Goal: Information Seeking & Learning: Check status

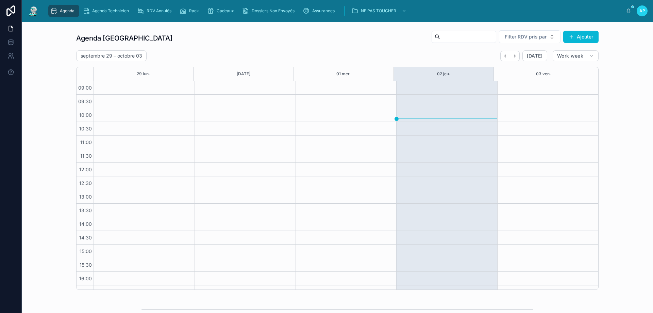
scroll to position [37, 0]
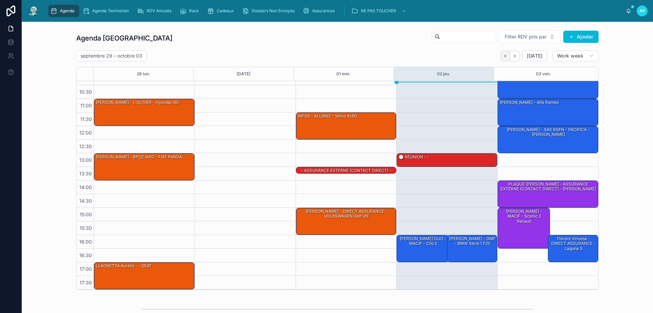
click at [506, 58] on icon "Back" at bounding box center [505, 55] width 5 height 5
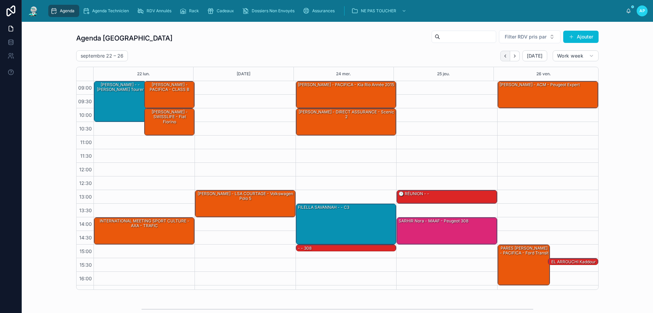
click at [503, 58] on icon "Back" at bounding box center [505, 55] width 5 height 5
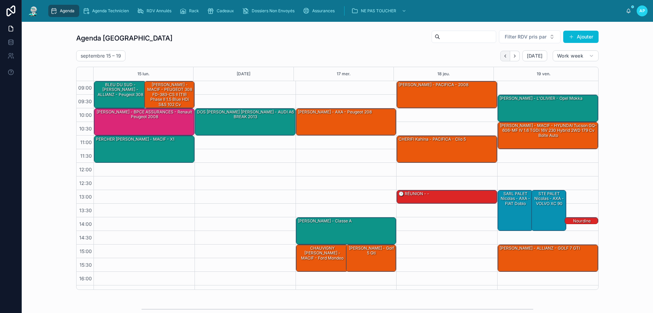
click at [503, 58] on icon "Back" at bounding box center [505, 55] width 5 height 5
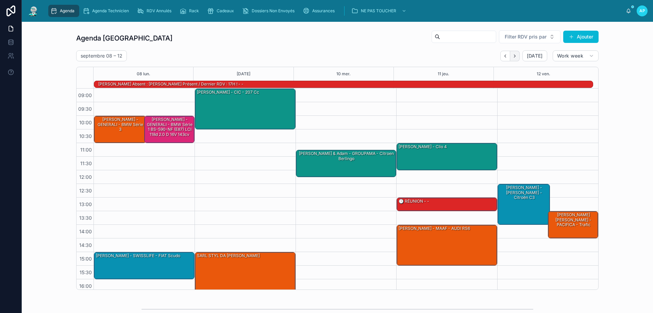
click at [510, 56] on button "Next" at bounding box center [515, 56] width 10 height 11
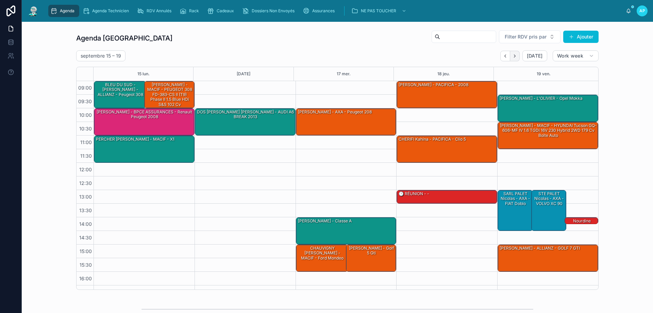
click at [512, 56] on icon "Next" at bounding box center [514, 55] width 5 height 5
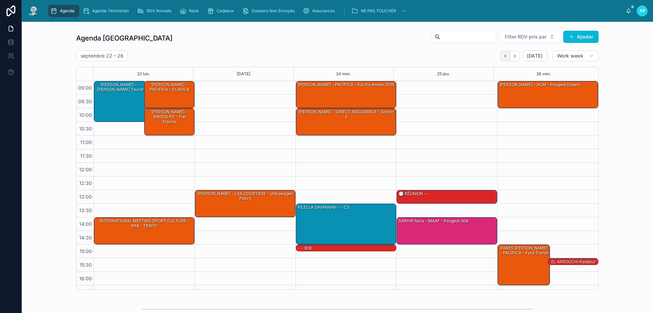
click at [505, 55] on icon "Back" at bounding box center [505, 55] width 5 height 5
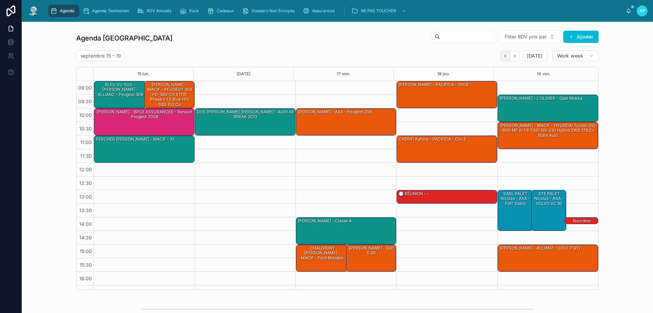
click at [505, 55] on icon "Back" at bounding box center [505, 55] width 5 height 5
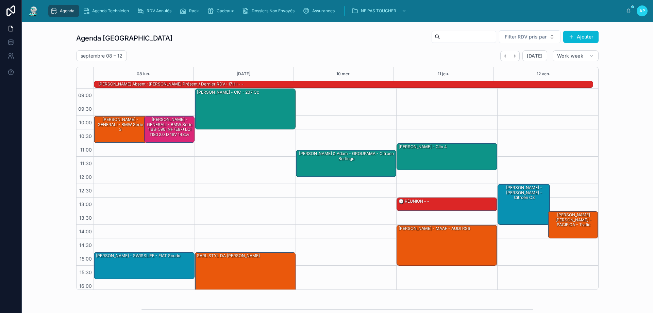
click at [505, 55] on icon "Back" at bounding box center [505, 55] width 5 height 5
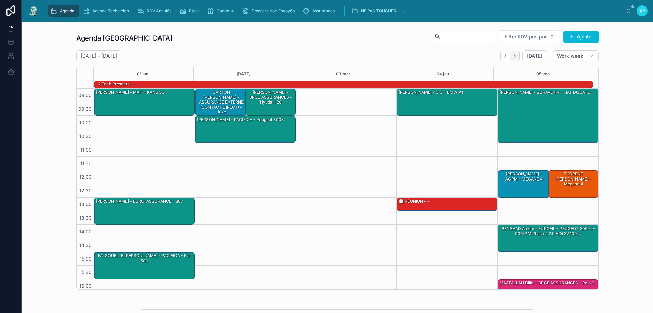
click at [515, 56] on icon "Next" at bounding box center [514, 55] width 5 height 5
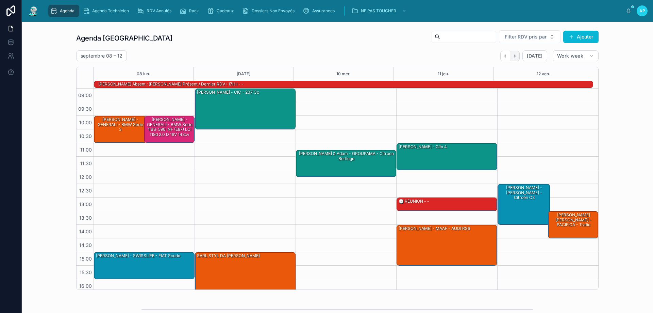
click at [514, 56] on icon "Next" at bounding box center [514, 55] width 5 height 5
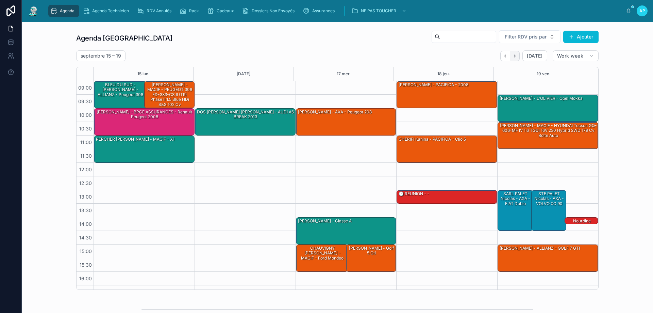
click at [516, 54] on button "Next" at bounding box center [515, 56] width 10 height 11
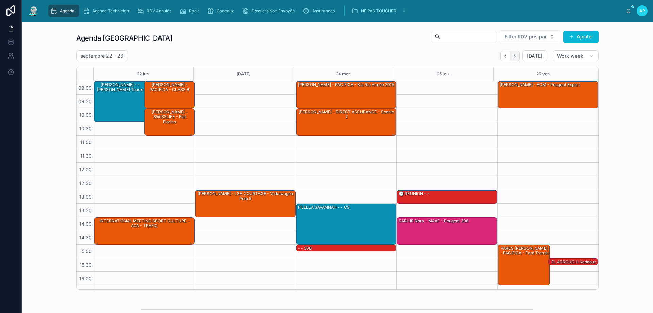
click at [513, 56] on icon "Next" at bounding box center [514, 55] width 5 height 5
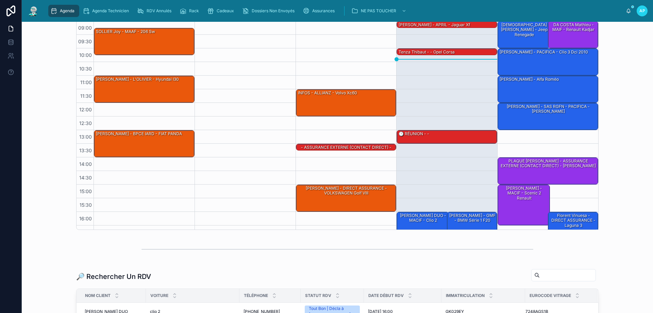
scroll to position [159, 0]
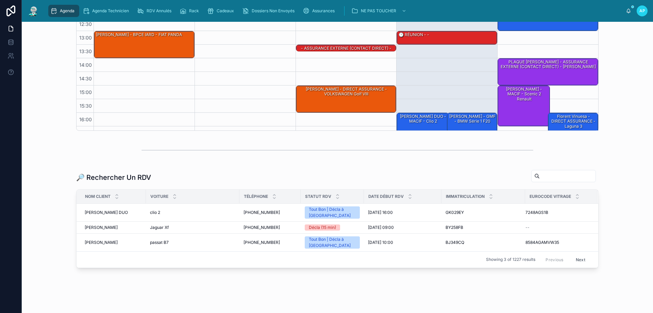
click at [540, 173] on input "text" at bounding box center [568, 176] width 56 height 10
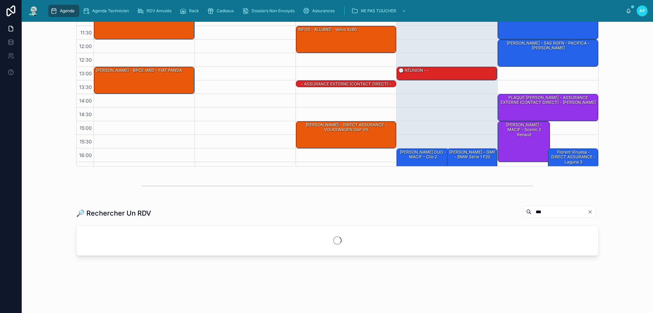
scroll to position [123, 0]
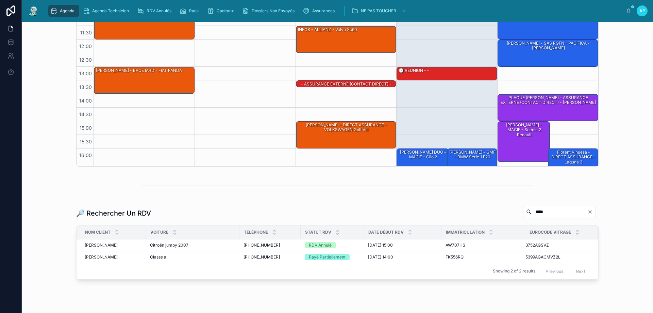
scroll to position [147, 0]
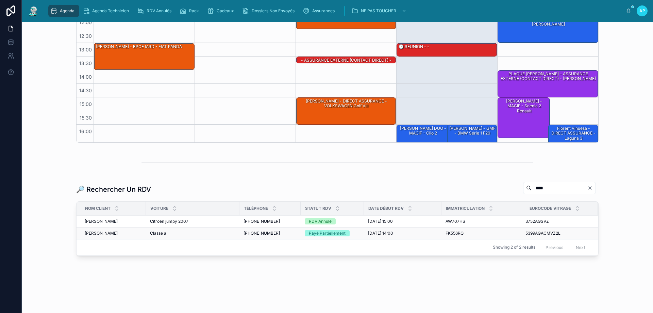
type input "****"
click at [101, 231] on span "[PERSON_NAME]" at bounding box center [101, 232] width 33 height 5
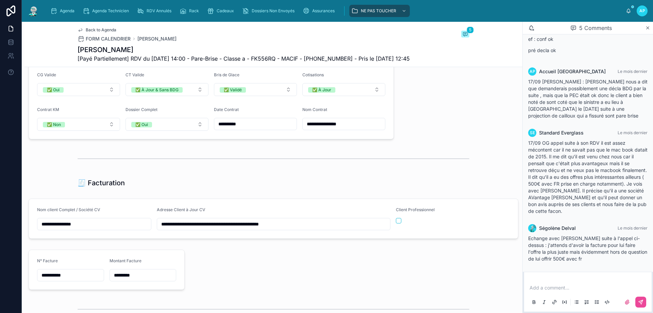
scroll to position [612, 0]
click at [33, 10] on img at bounding box center [33, 10] width 12 height 11
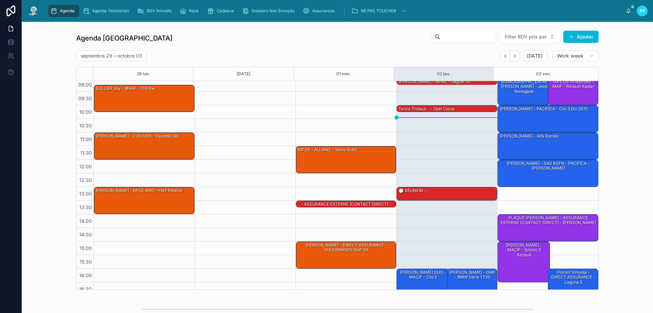
scroll to position [3, 0]
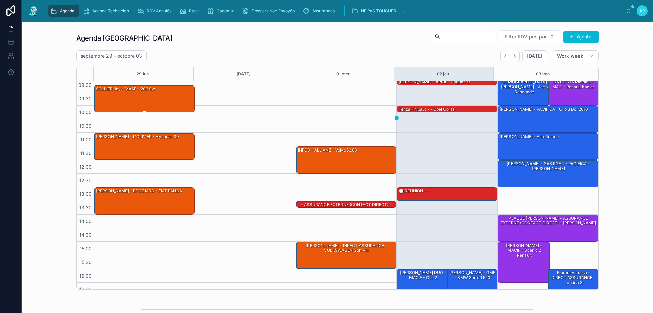
click at [113, 90] on div "SOLLIER Joy - MAAF - 206 sw" at bounding box center [125, 89] width 61 height 6
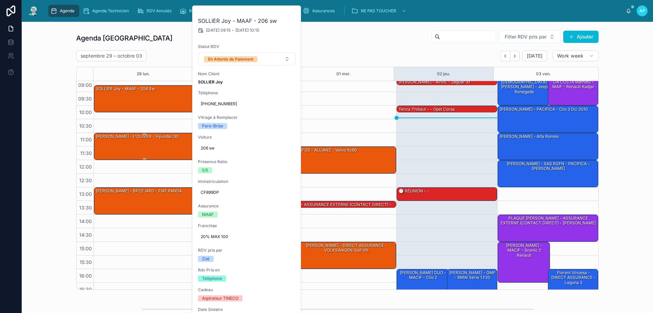
click at [163, 146] on div "[PERSON_NAME] - L'OLIVIER - Hyundai I30" at bounding box center [144, 146] width 99 height 26
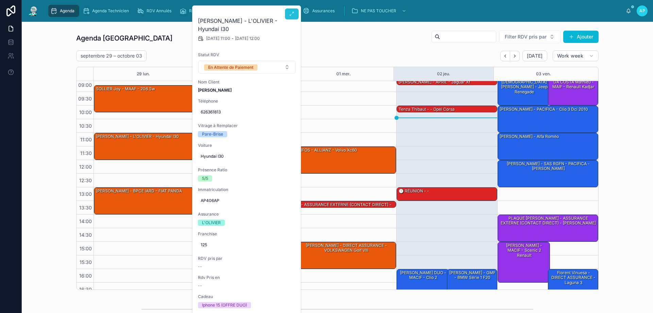
click at [294, 9] on button at bounding box center [292, 14] width 14 height 11
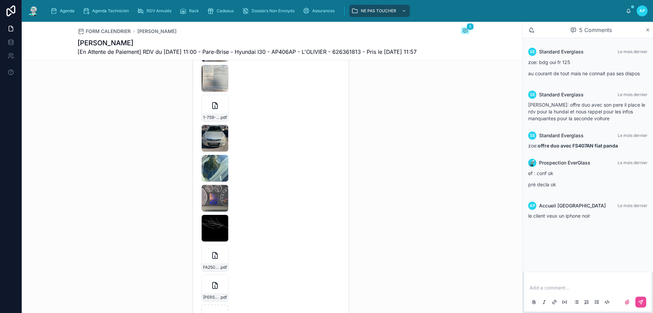
scroll to position [1327, 0]
click at [206, 270] on div "FA2509-7673 .pdf" at bounding box center [214, 256] width 27 height 27
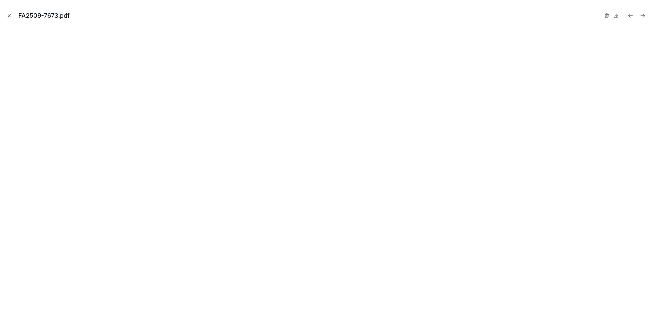
click at [11, 13] on icon "Close modal" at bounding box center [9, 15] width 5 height 5
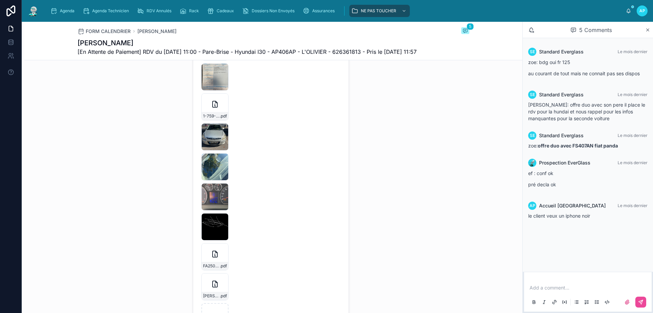
click at [33, 12] on img at bounding box center [33, 10] width 12 height 11
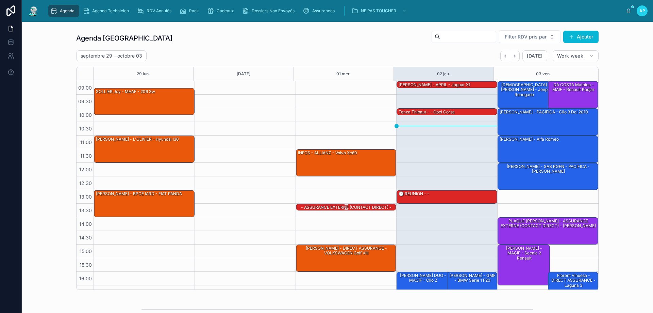
click at [319, 206] on div "- ASSURANCE EXTERNE (CONTACT DIRECT) - Bmw" at bounding box center [346, 209] width 99 height 11
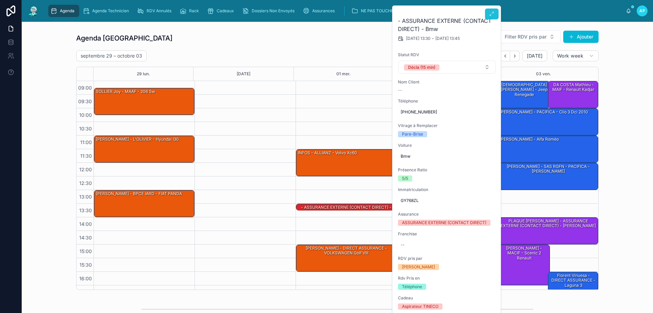
click at [493, 12] on icon at bounding box center [491, 13] width 5 height 5
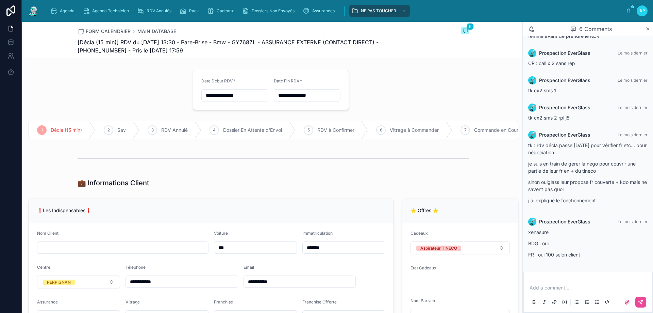
click at [35, 12] on img at bounding box center [33, 10] width 12 height 11
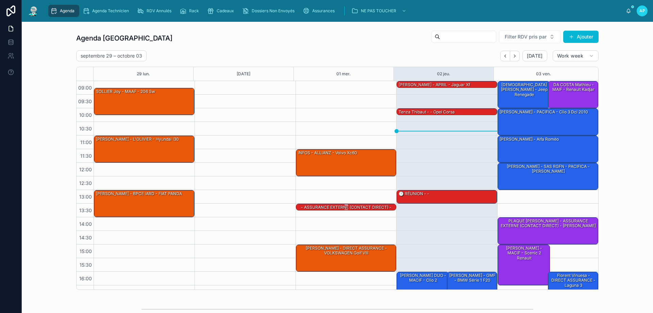
click at [359, 206] on div "- ASSURANCE EXTERNE (CONTACT DIRECT) - Bmw" at bounding box center [346, 209] width 99 height 11
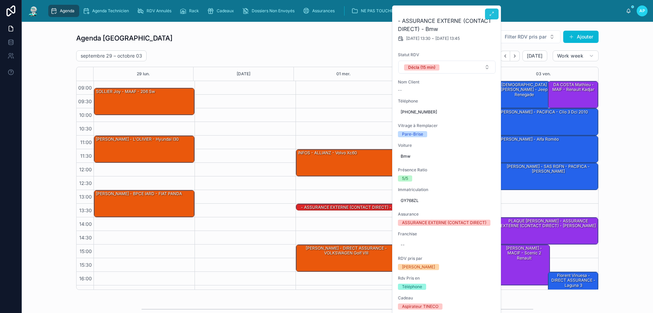
click at [490, 15] on icon at bounding box center [491, 13] width 5 height 5
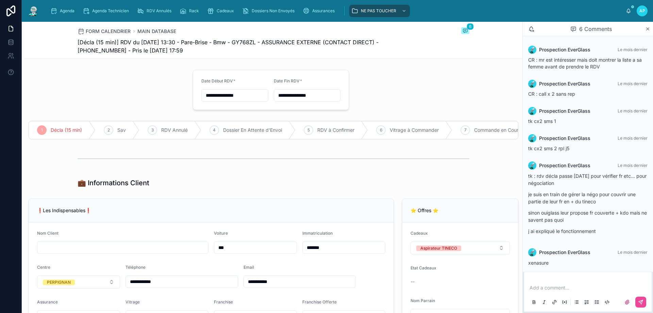
scroll to position [31, 0]
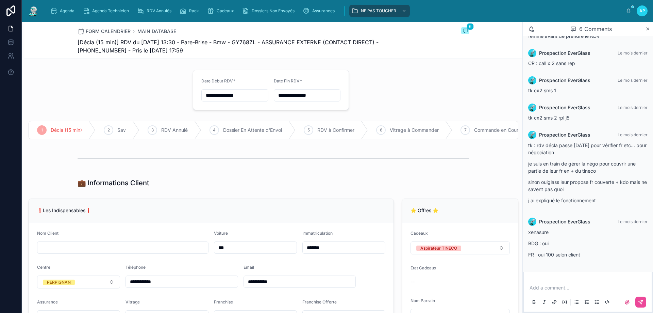
click at [543, 285] on p at bounding box center [589, 287] width 119 height 7
drag, startPoint x: 633, startPoint y: 287, endPoint x: 523, endPoint y: 290, distance: 110.6
click at [523, 290] on div "**********" at bounding box center [588, 291] width 130 height 41
click at [642, 286] on p "**********" at bounding box center [589, 287] width 119 height 7
click at [643, 300] on icon at bounding box center [641, 302] width 4 height 4
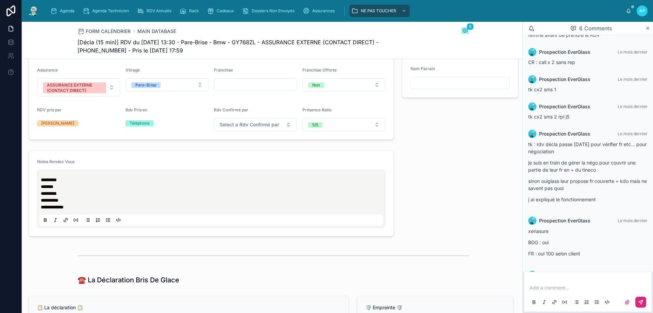
scroll to position [238, 0]
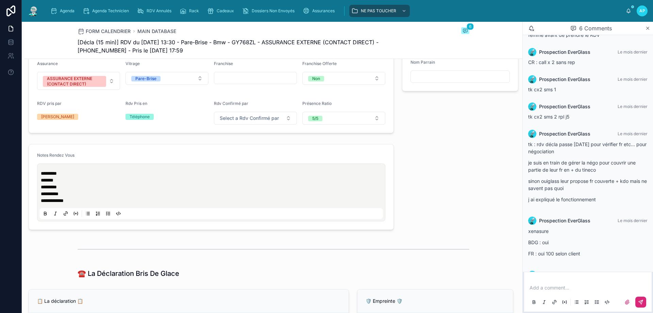
click at [41, 176] on span "*********" at bounding box center [49, 173] width 16 height 5
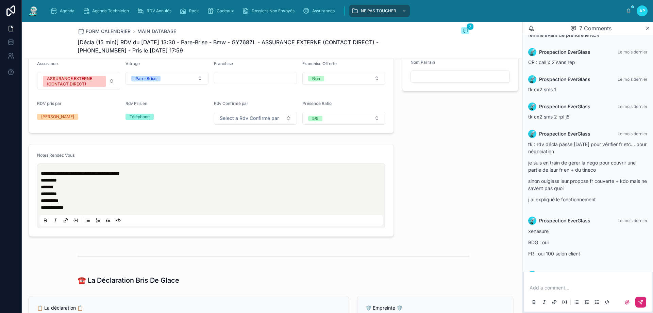
click at [41, 176] on span "**********" at bounding box center [80, 173] width 79 height 5
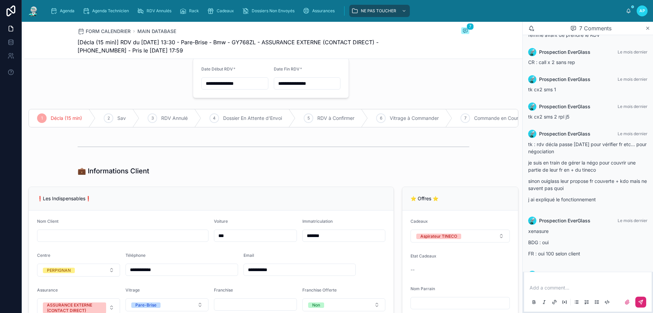
scroll to position [0, 0]
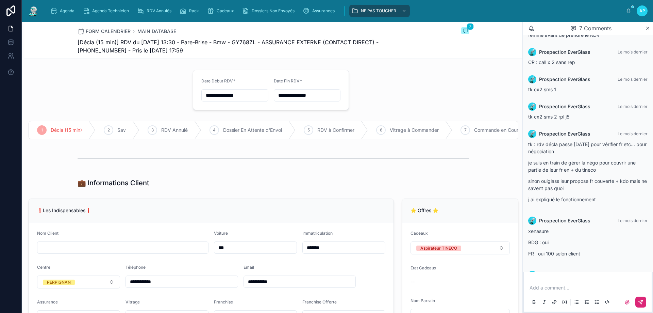
click at [34, 15] on img at bounding box center [33, 10] width 12 height 11
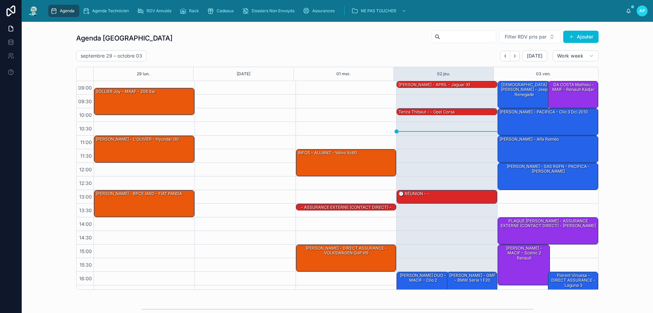
scroll to position [37, 0]
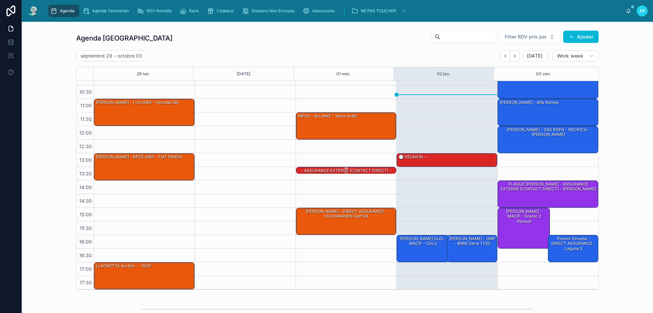
click at [361, 169] on div "- ASSURANCE EXTERNE (CONTACT DIRECT) - Bmw" at bounding box center [346, 172] width 99 height 11
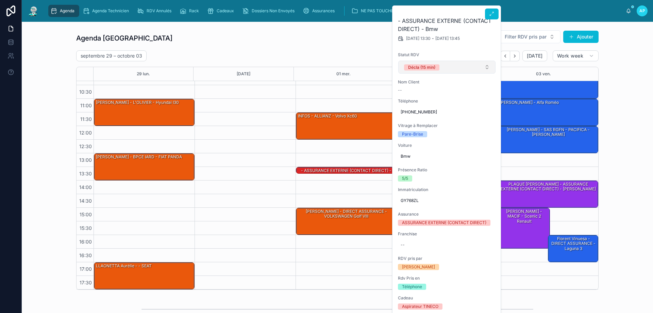
click at [433, 70] on button "Décla (15 min)" at bounding box center [446, 67] width 97 height 13
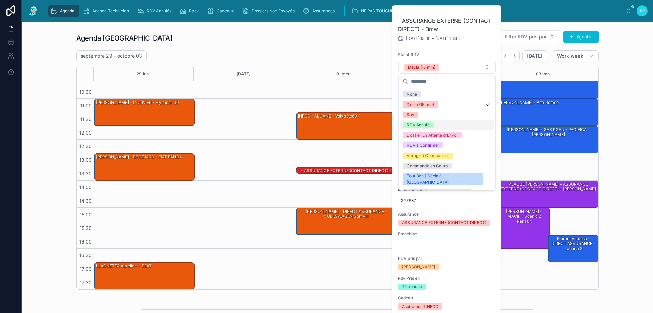
click at [435, 126] on div "RDV Annulé" at bounding box center [447, 125] width 94 height 10
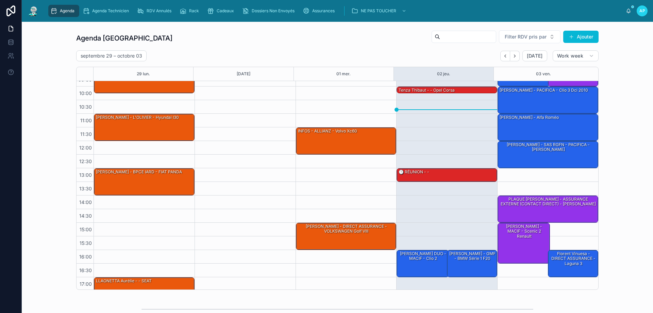
scroll to position [0, 0]
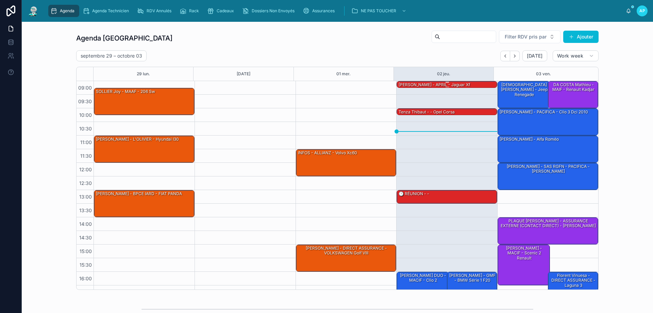
click at [432, 82] on div at bounding box center [447, 82] width 99 height 1
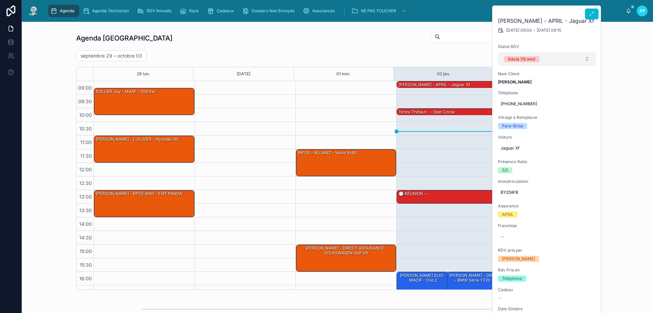
click at [529, 60] on div "Décla (15 min)" at bounding box center [521, 59] width 27 height 6
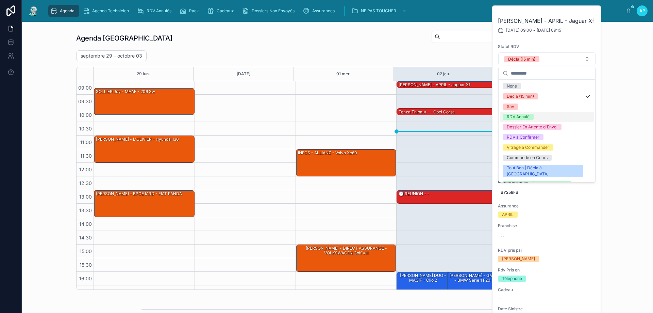
click at [521, 117] on div "RDV Annulé" at bounding box center [518, 117] width 23 height 6
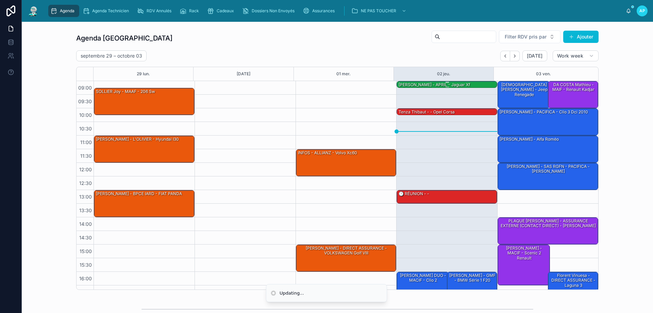
click at [409, 84] on div "[PERSON_NAME] - APRIL - Jaguar Xf" at bounding box center [434, 85] width 73 height 6
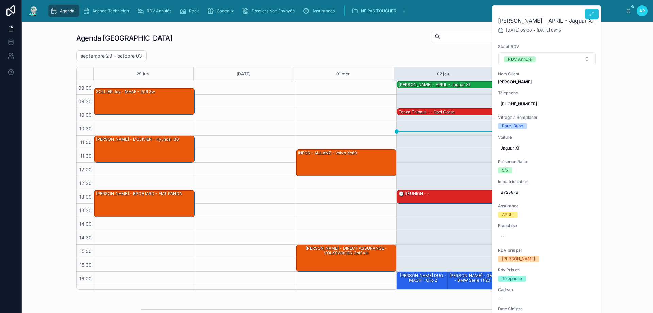
click at [595, 15] on button at bounding box center [592, 14] width 14 height 11
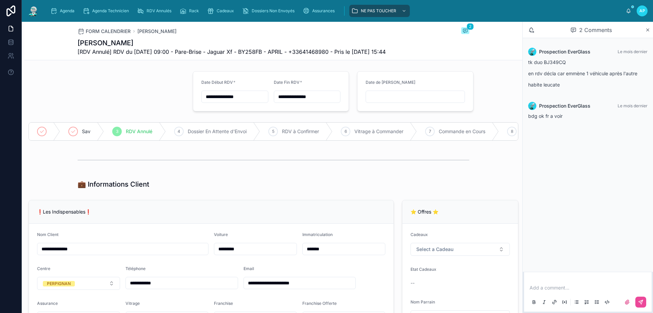
click at [556, 289] on p at bounding box center [589, 287] width 119 height 7
type input "**********"
drag, startPoint x: 568, startPoint y: 290, endPoint x: 528, endPoint y: 280, distance: 41.7
click at [528, 280] on div "**********" at bounding box center [588, 294] width 128 height 34
click at [643, 303] on icon at bounding box center [640, 301] width 5 height 5
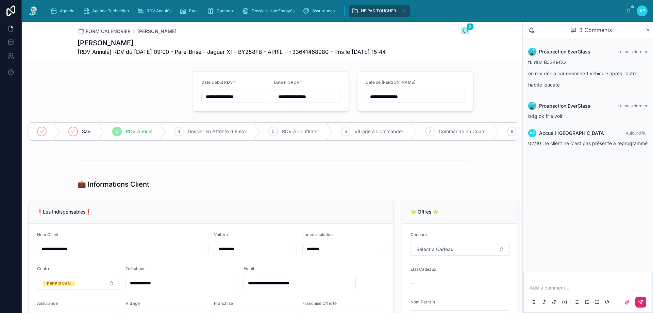
scroll to position [238, 0]
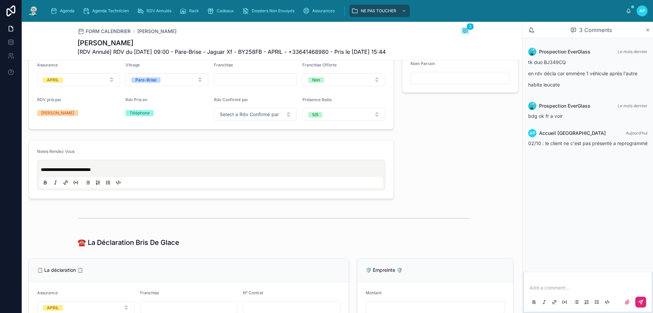
click at [39, 175] on div "**********" at bounding box center [211, 175] width 344 height 26
click at [42, 172] on span "**********" at bounding box center [66, 169] width 50 height 5
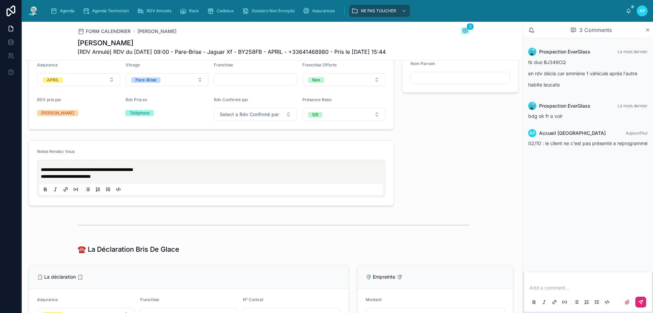
click at [34, 12] on img at bounding box center [33, 10] width 12 height 11
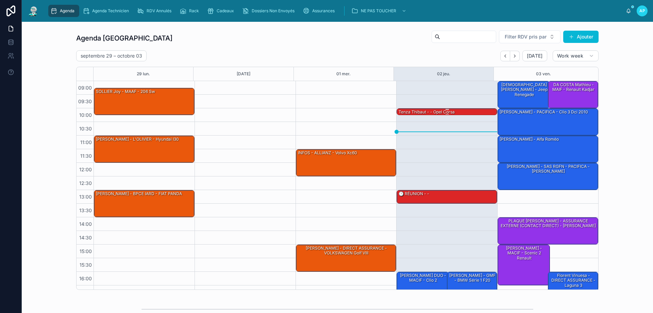
click at [430, 112] on div "Tenza Thibaut - - Opel corsa" at bounding box center [426, 112] width 57 height 6
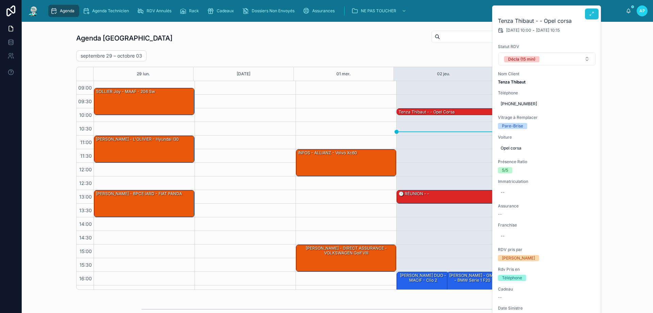
click at [590, 16] on icon at bounding box center [591, 13] width 5 height 5
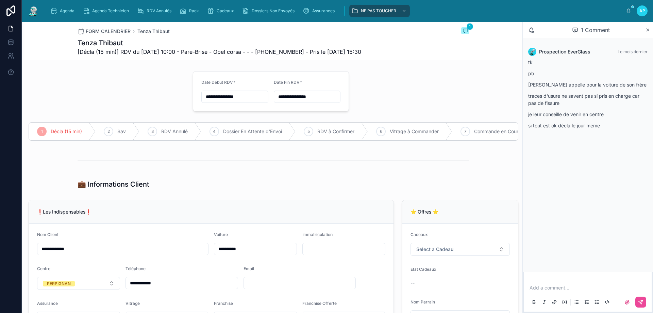
click at [552, 290] on p at bounding box center [589, 287] width 119 height 7
click at [642, 301] on icon at bounding box center [640, 301] width 5 height 5
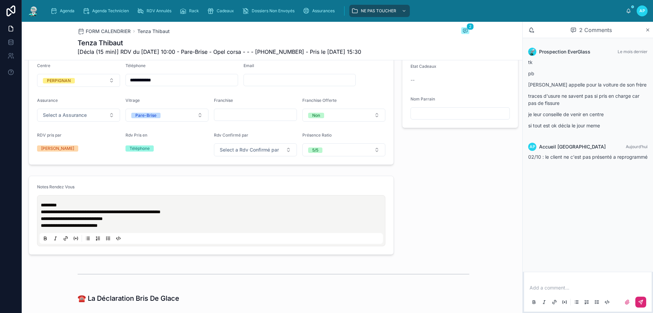
scroll to position [204, 0]
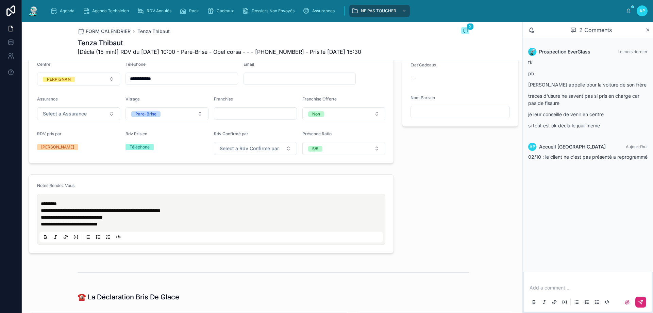
click at [41, 206] on span "*********" at bounding box center [49, 203] width 16 height 5
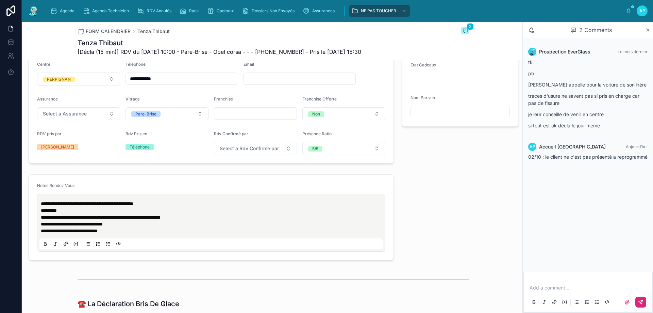
click at [30, 9] on img at bounding box center [33, 10] width 12 height 11
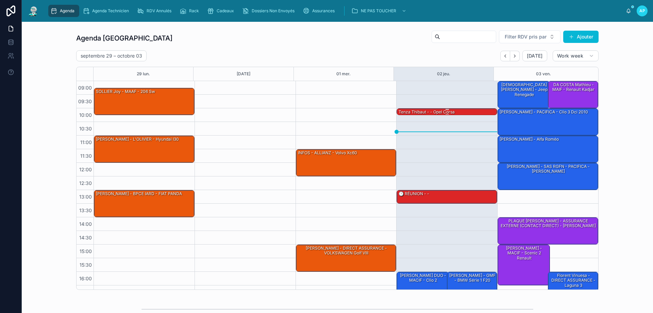
click at [428, 113] on div "Tenza Thibaut - - Opel corsa" at bounding box center [426, 112] width 57 height 6
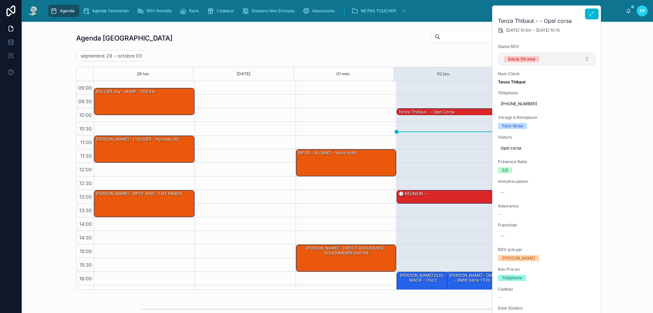
click at [547, 61] on button "Décla (15 min)" at bounding box center [546, 58] width 97 height 13
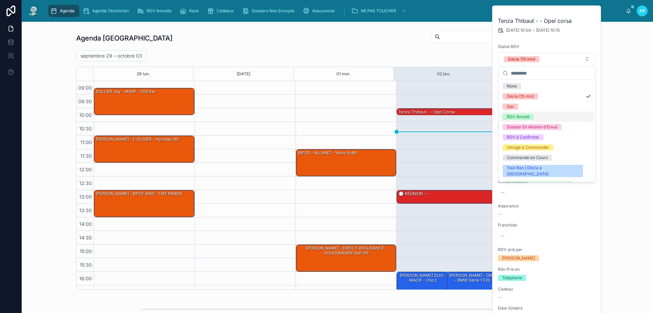
click at [513, 113] on div "RDV Annulé" at bounding box center [547, 117] width 94 height 10
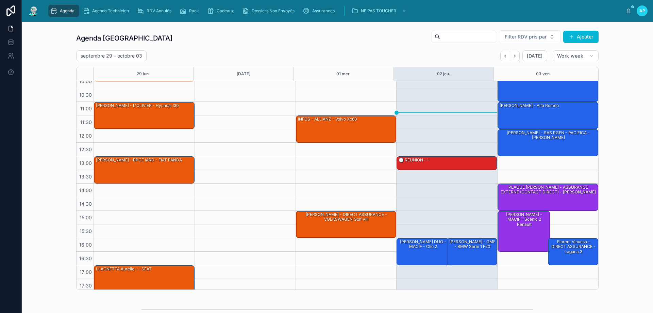
scroll to position [37, 0]
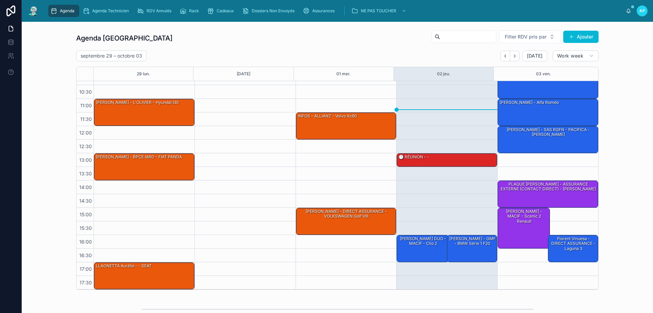
drag, startPoint x: 418, startPoint y: 243, endPoint x: 429, endPoint y: 220, distance: 25.6
click at [418, 244] on div "[PERSON_NAME] DUO - MACIF - clio 2" at bounding box center [423, 240] width 50 height 11
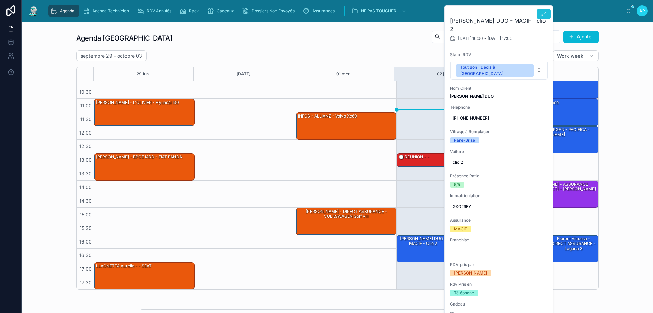
click at [548, 15] on button at bounding box center [544, 14] width 14 height 11
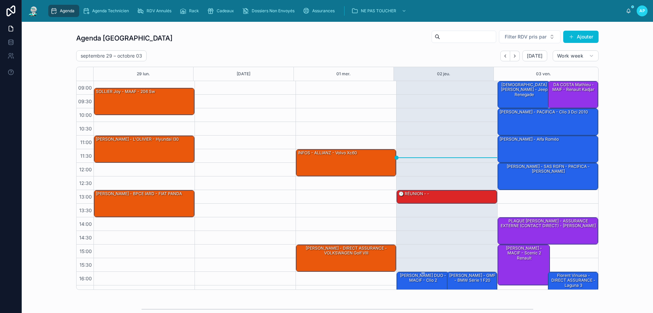
click at [416, 276] on div "[PERSON_NAME] DUO - MACIF - clio 2" at bounding box center [423, 277] width 50 height 11
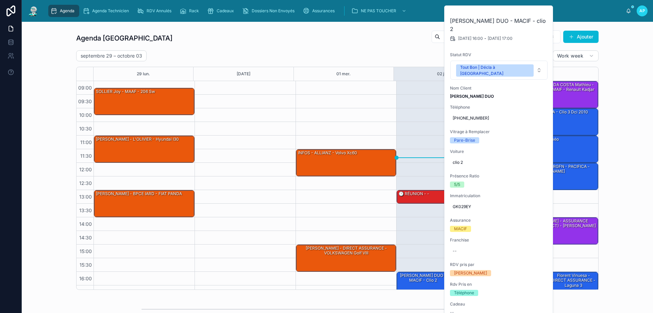
click at [383, 45] on div "Agenda Perpignan Filter RDV pris par [PERSON_NAME]" at bounding box center [337, 38] width 523 height 16
